Goal: Task Accomplishment & Management: Complete application form

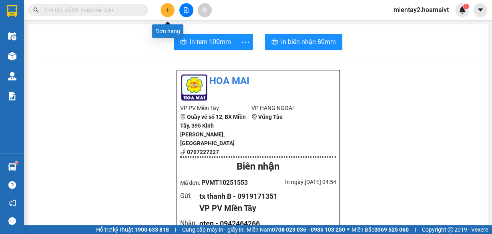
click at [169, 11] on icon "plus" at bounding box center [168, 10] width 6 height 6
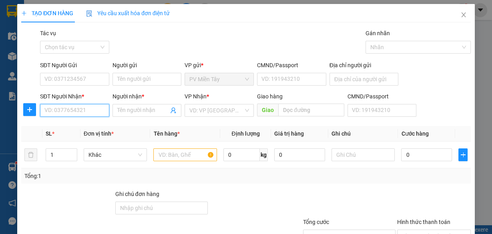
click at [84, 109] on input "SĐT Người Nhận *" at bounding box center [74, 110] width 69 height 13
type input "09071828"
click at [92, 123] on div "0907182837 - PHước" at bounding box center [73, 126] width 59 height 9
type input "0913924515 a Thong"
type input "0907182837"
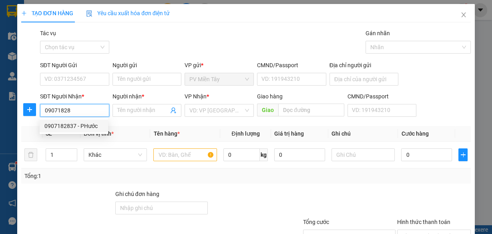
type input "PHước"
type input "ẹo ông từ"
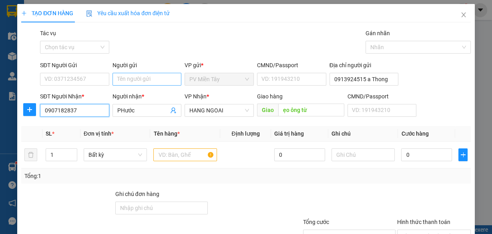
type input "0907182837"
click at [129, 79] on input "Người gửi" at bounding box center [147, 79] width 69 height 13
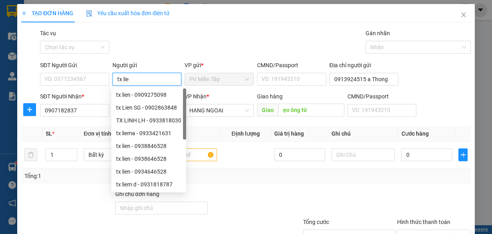
type input "tx lien"
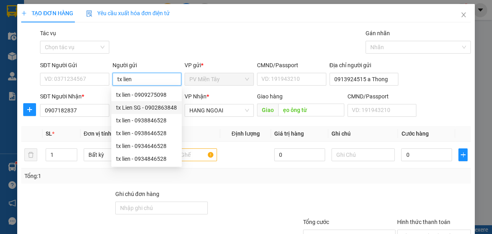
drag, startPoint x: 129, startPoint y: 109, endPoint x: 135, endPoint y: 109, distance: 6.0
click at [129, 109] on div "tx Lien SG - 0902863848" at bounding box center [146, 107] width 61 height 9
type input "0902863848"
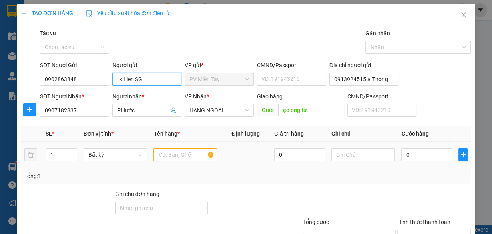
type input "tx Lien SG"
click at [187, 161] on div at bounding box center [185, 155] width 64 height 16
click at [186, 157] on input "text" at bounding box center [185, 155] width 64 height 13
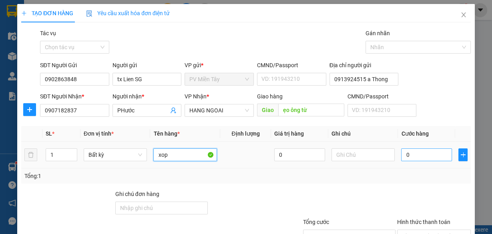
type input "xop"
click at [424, 155] on input "0" at bounding box center [426, 155] width 51 height 13
type input "7"
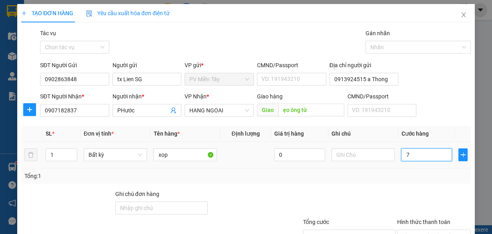
type input "70"
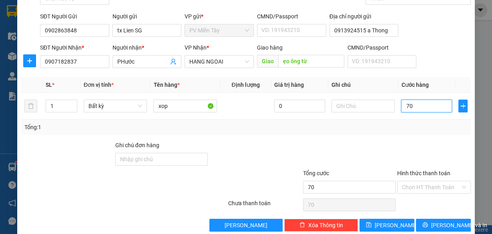
scroll to position [61, 0]
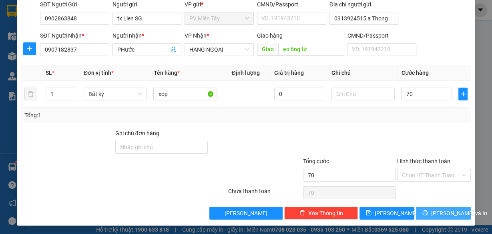
type input "70.000"
click at [436, 210] on span "[PERSON_NAME] và In" at bounding box center [459, 213] width 56 height 9
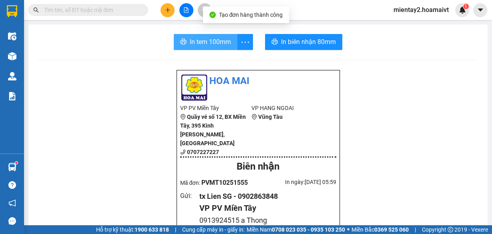
click at [212, 40] on span "In tem 100mm" at bounding box center [210, 42] width 41 height 10
